Goal: Find specific page/section: Find specific page/section

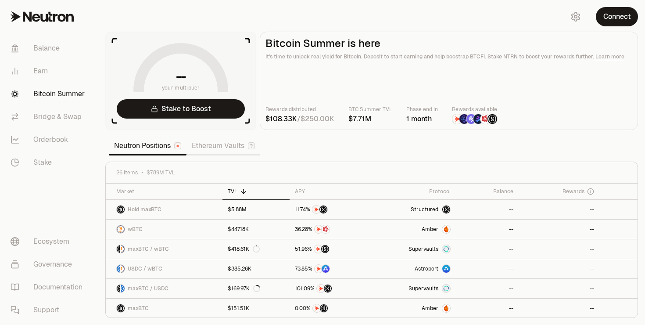
click at [189, 48] on icon at bounding box center [181, 69] width 84 height 42
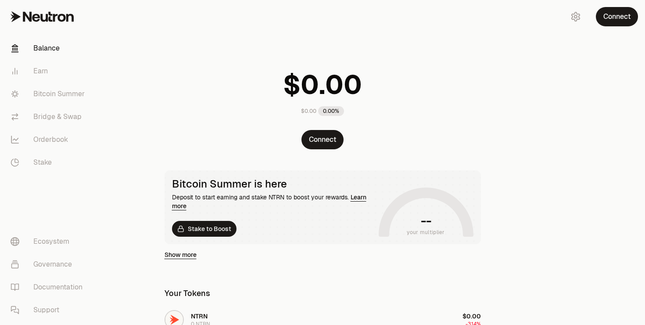
click at [198, 72] on div "$0.00 0.00%" at bounding box center [323, 90] width 338 height 68
click at [86, 96] on link "Bitcoin Summer" at bounding box center [49, 94] width 91 height 23
